Goal: Task Accomplishment & Management: Manage account settings

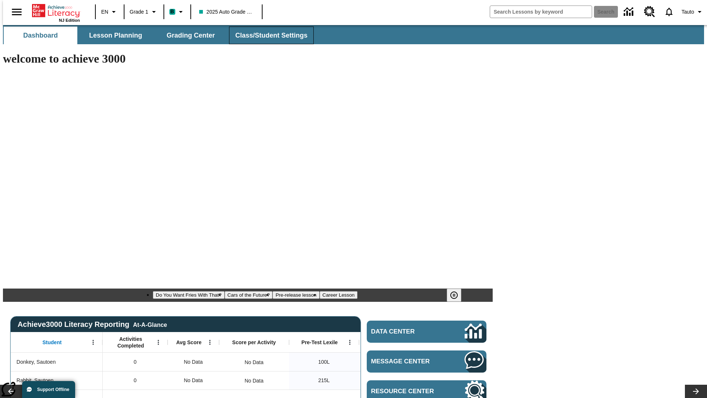
click at [267, 35] on span "Class/Student Settings" at bounding box center [271, 35] width 72 height 8
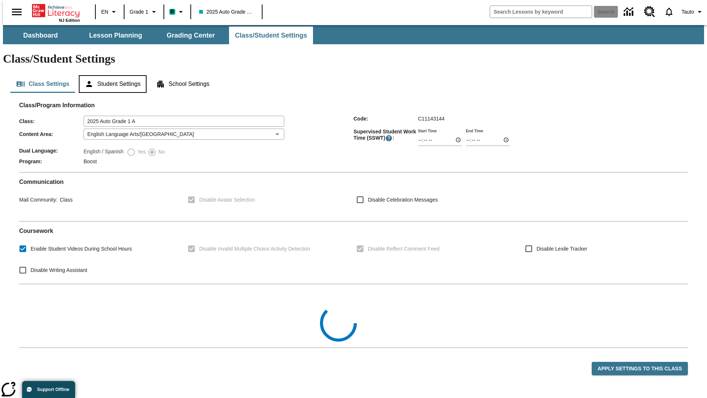
click at [111, 75] on button "Student Settings" at bounding box center [112, 84] width 67 height 18
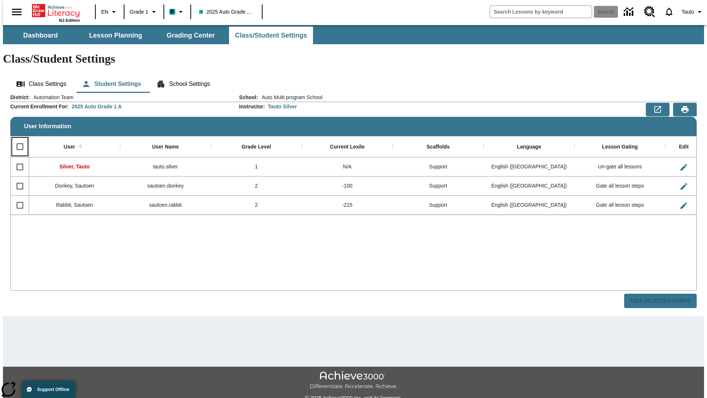
click at [17, 139] on input "Select all rows" at bounding box center [19, 146] width 15 height 15
checkbox input "true"
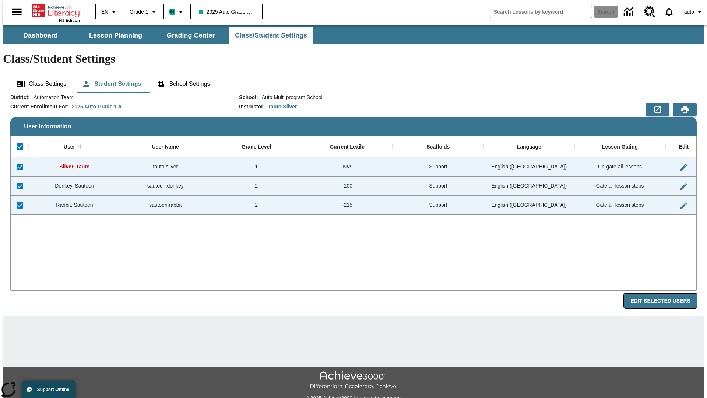
click at [666, 294] on button "Edit Selected Users" at bounding box center [660, 301] width 73 height 14
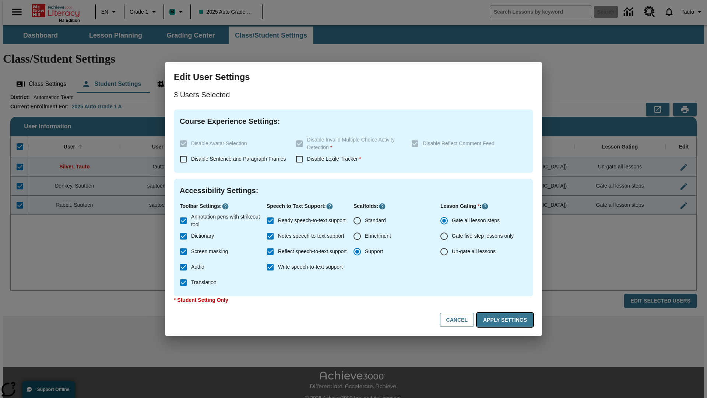
click at [506, 320] on button "Apply Settings" at bounding box center [505, 320] width 56 height 14
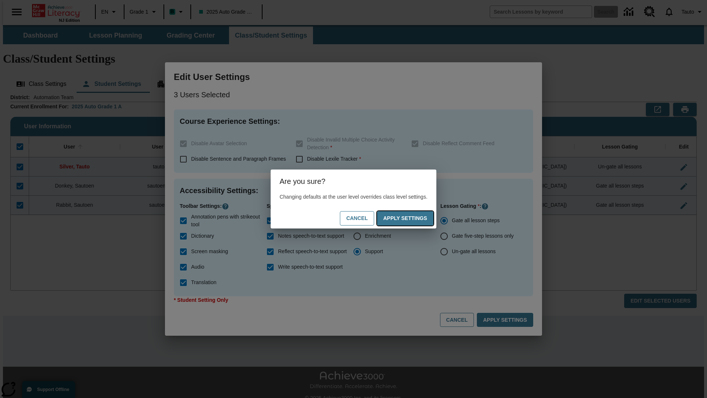
click at [412, 218] on button "Apply Settings" at bounding box center [405, 218] width 56 height 14
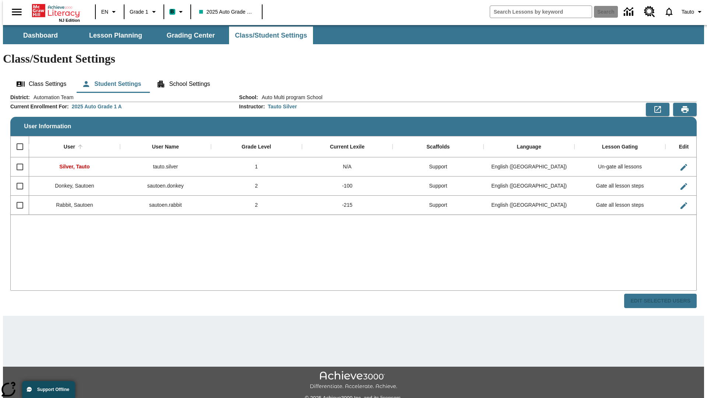
checkbox input "false"
click at [689, 12] on span "Tauto" at bounding box center [688, 12] width 13 height 8
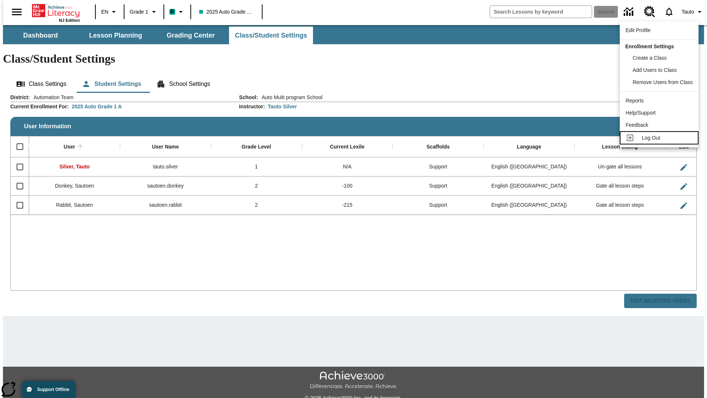
click at [660, 138] on span "Log Out" at bounding box center [651, 138] width 18 height 6
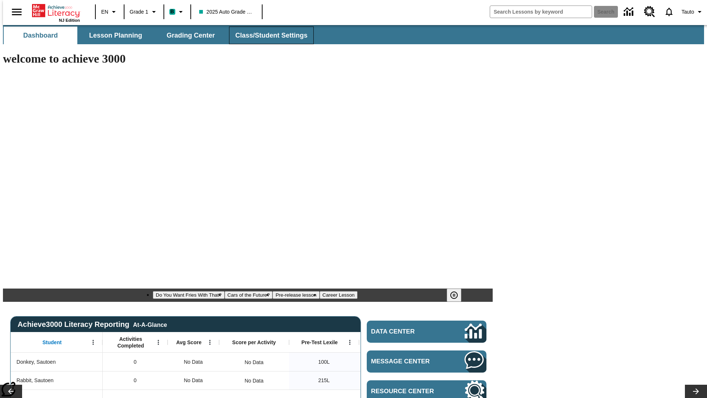
click at [267, 35] on span "Class/Student Settings" at bounding box center [271, 35] width 72 height 8
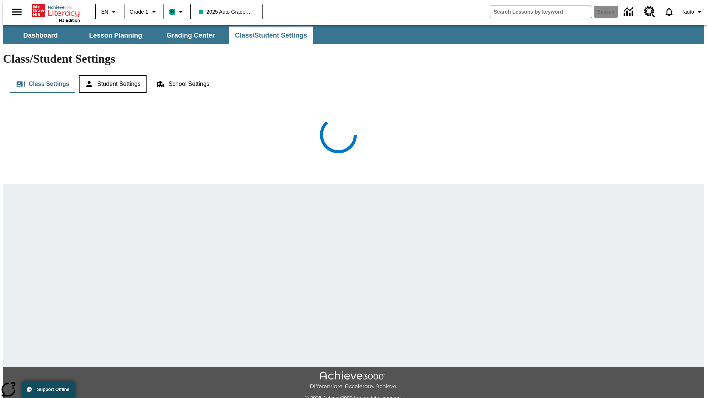
click at [111, 75] on button "Student Settings" at bounding box center [112, 84] width 67 height 18
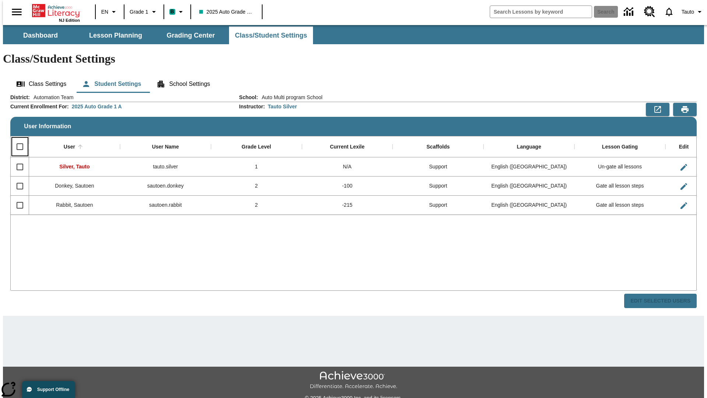
click at [17, 139] on input "Select all rows" at bounding box center [19, 146] width 15 height 15
checkbox input "true"
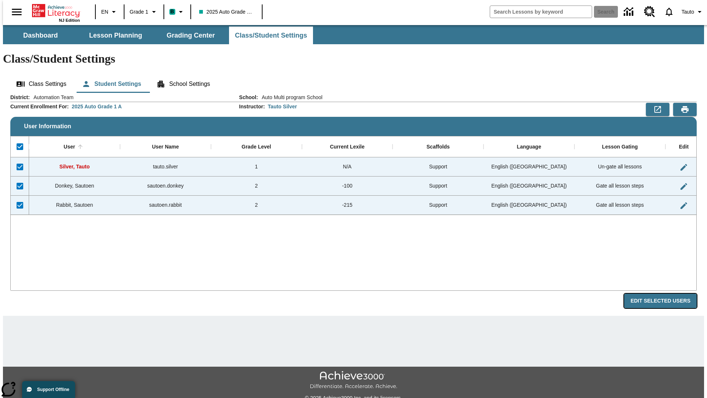
click at [666, 294] on button "Edit Selected Users" at bounding box center [660, 301] width 73 height 14
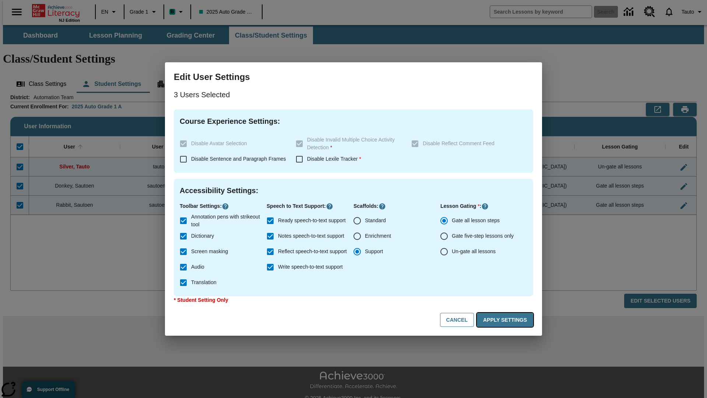
click at [506, 320] on button "Apply Settings" at bounding box center [505, 320] width 56 height 14
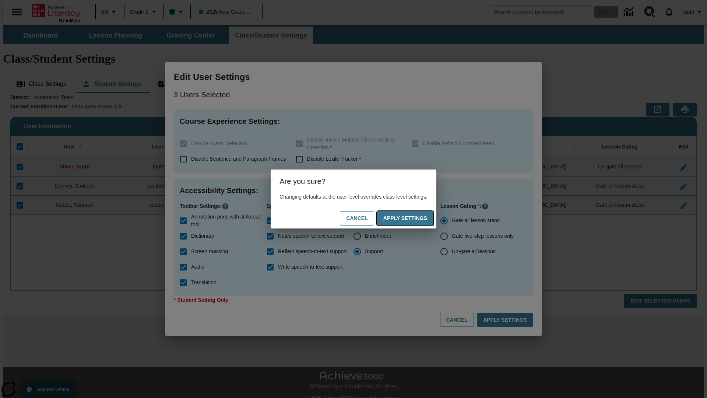
click at [412, 218] on button "Apply Settings" at bounding box center [405, 218] width 56 height 14
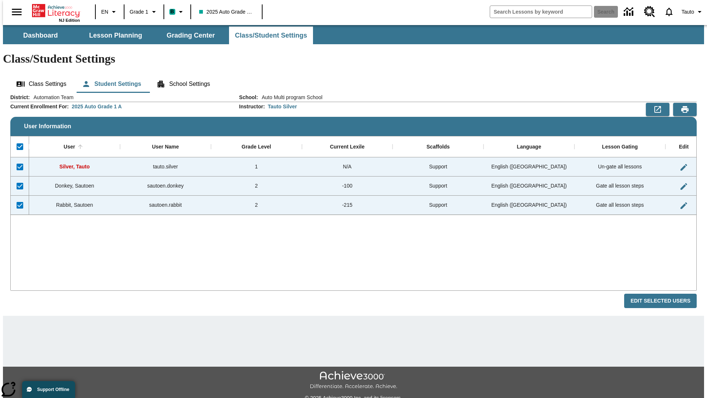
checkbox input "false"
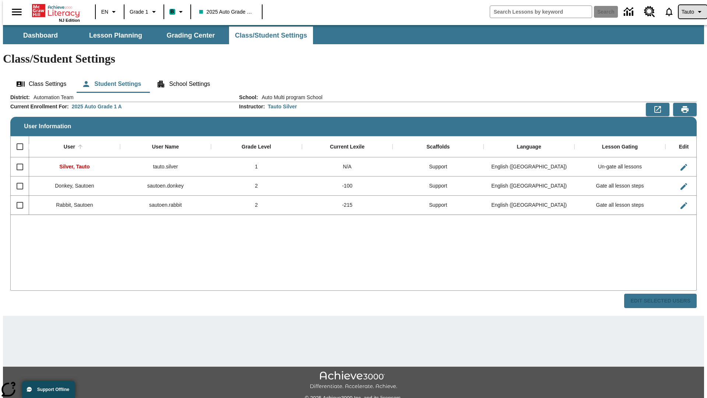
click at [689, 12] on span "Tauto" at bounding box center [688, 12] width 13 height 8
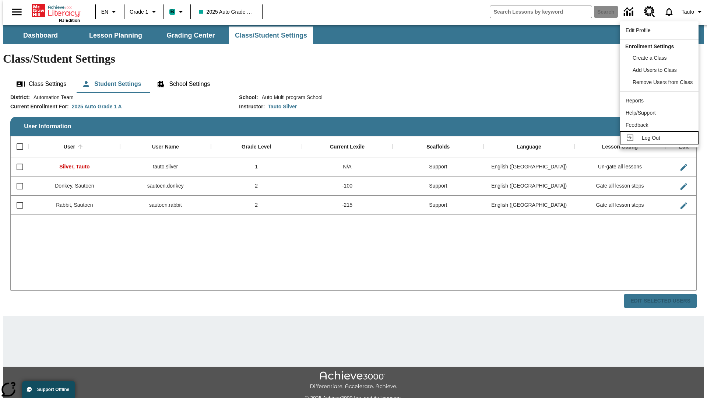
click at [660, 138] on span "Log Out" at bounding box center [651, 138] width 18 height 6
